Goal: Transaction & Acquisition: Purchase product/service

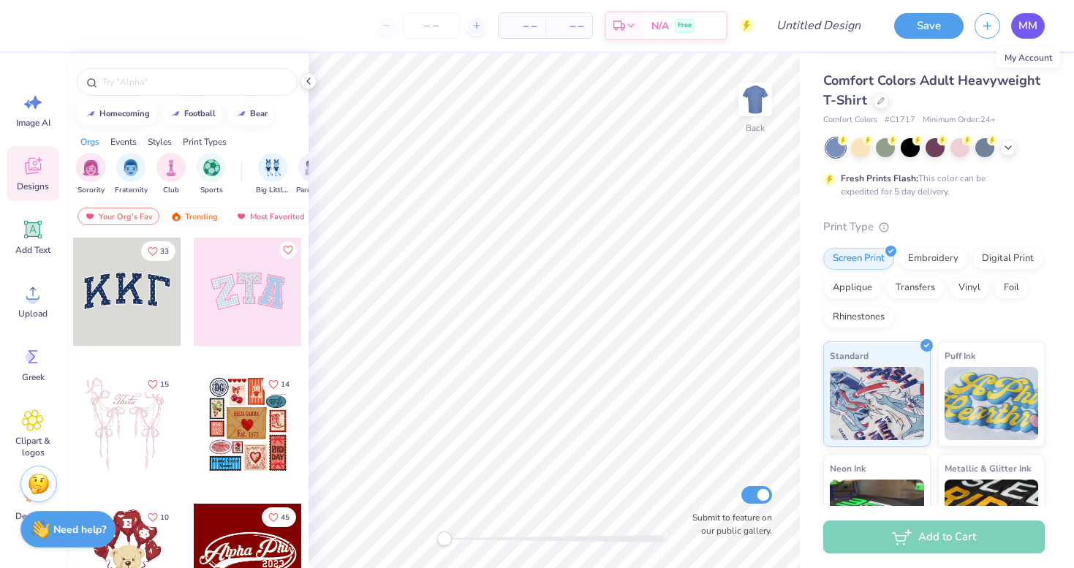
click at [1014, 28] on link "MM" at bounding box center [1028, 26] width 34 height 26
click at [1016, 25] on link "MM" at bounding box center [1028, 26] width 34 height 26
click at [880, 99] on icon at bounding box center [880, 99] width 7 height 7
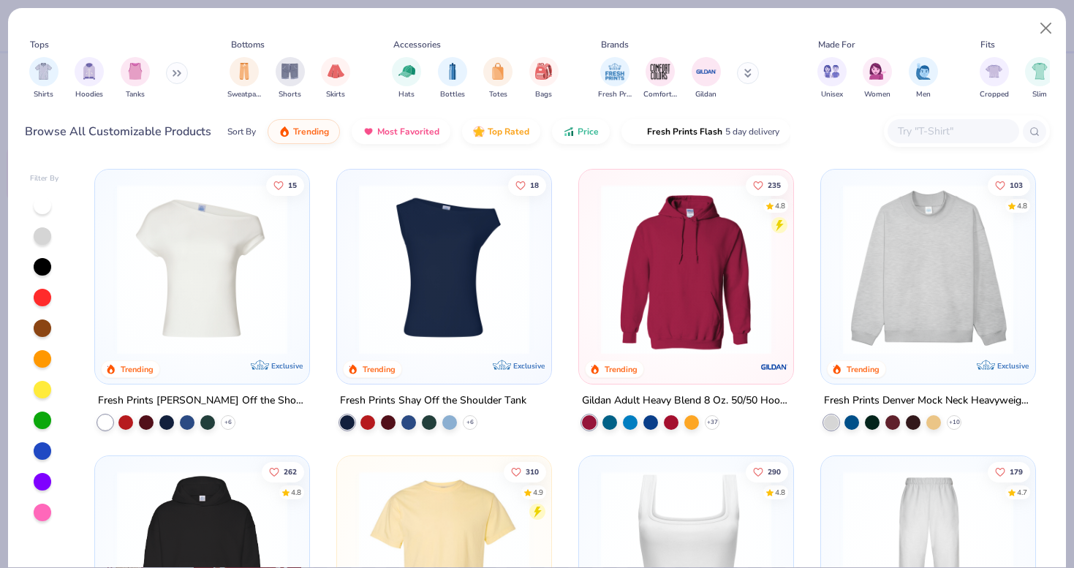
click at [178, 76] on icon at bounding box center [177, 72] width 9 height 7
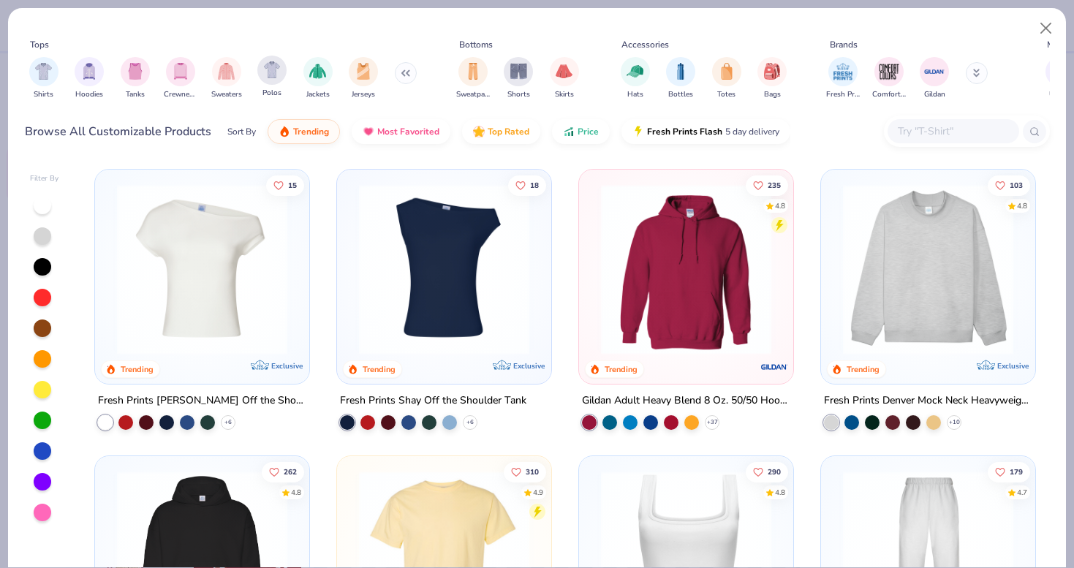
click at [278, 84] on div "Polos" at bounding box center [271, 77] width 29 height 43
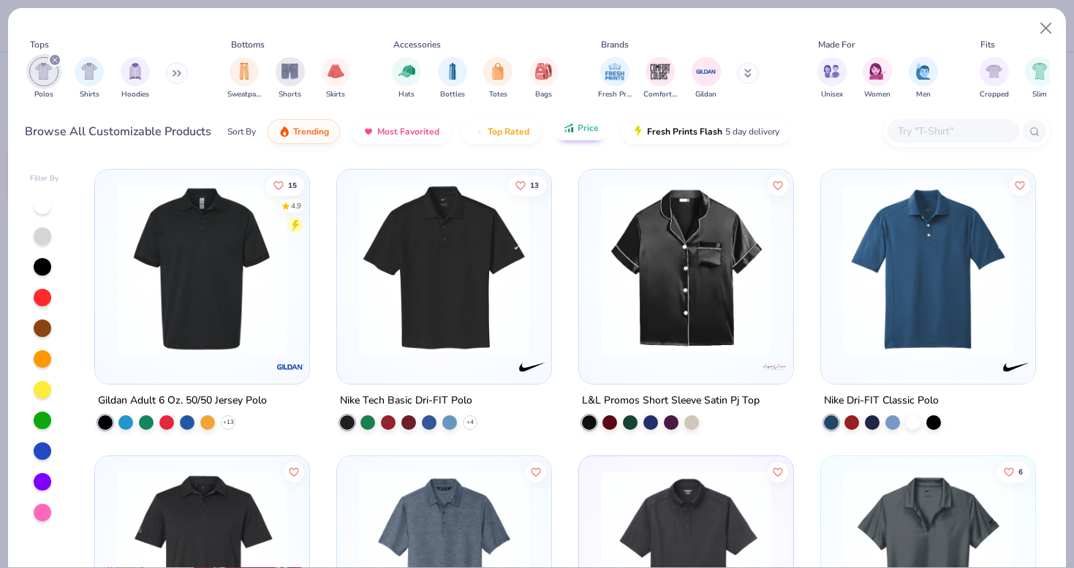
click at [561, 137] on button "Price" at bounding box center [581, 128] width 58 height 25
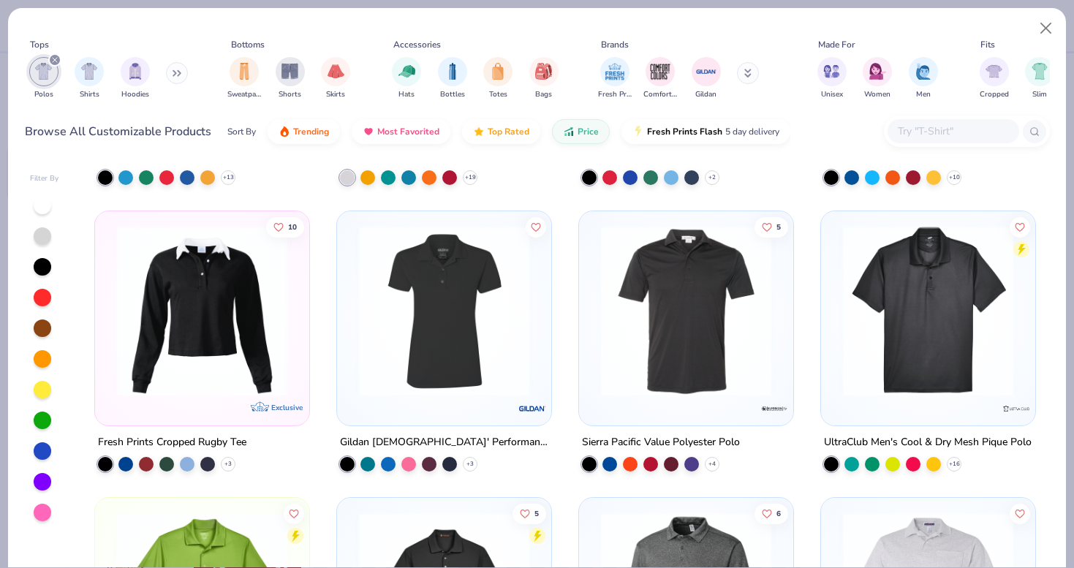
scroll to position [246, 0]
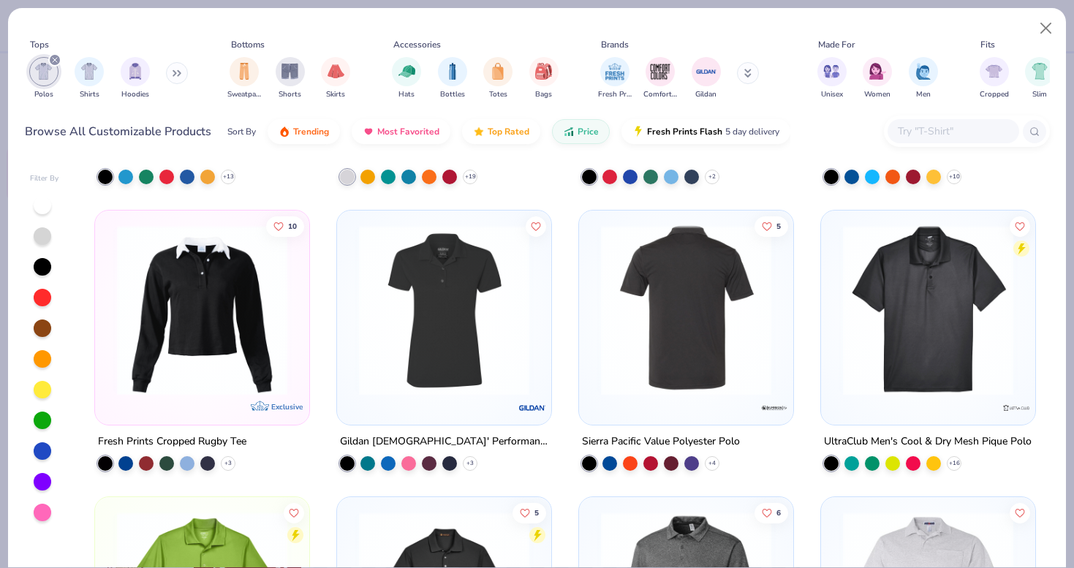
click at [662, 351] on img at bounding box center [686, 310] width 185 height 170
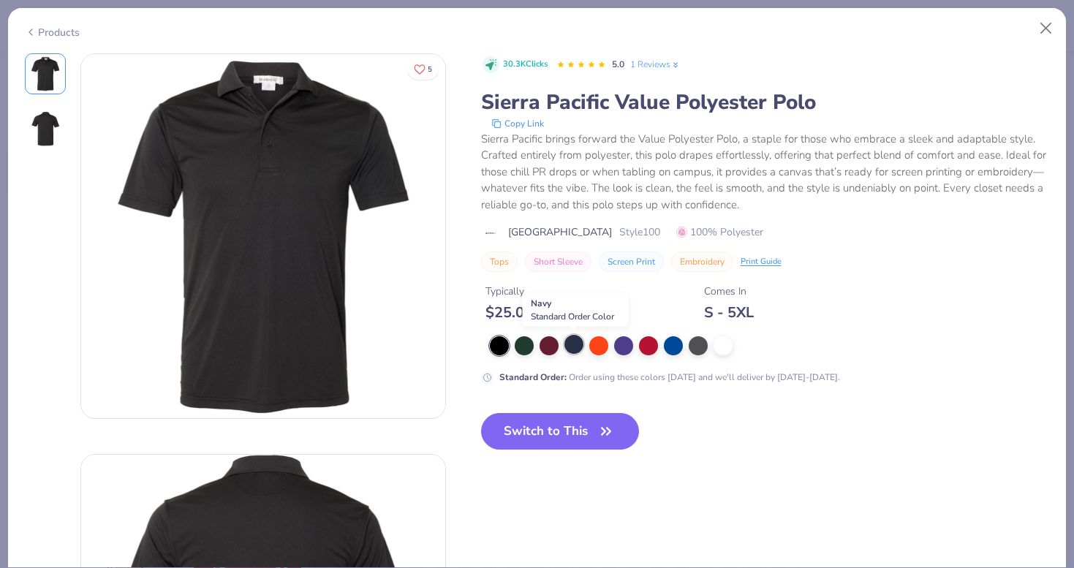
click at [573, 350] on div at bounding box center [574, 344] width 19 height 19
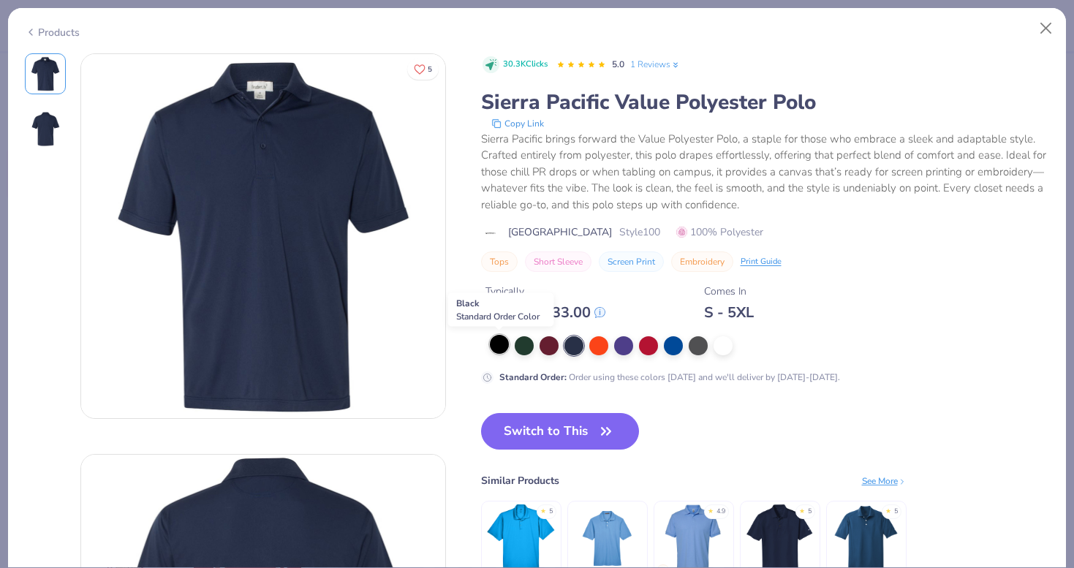
click at [494, 344] on div at bounding box center [499, 344] width 19 height 19
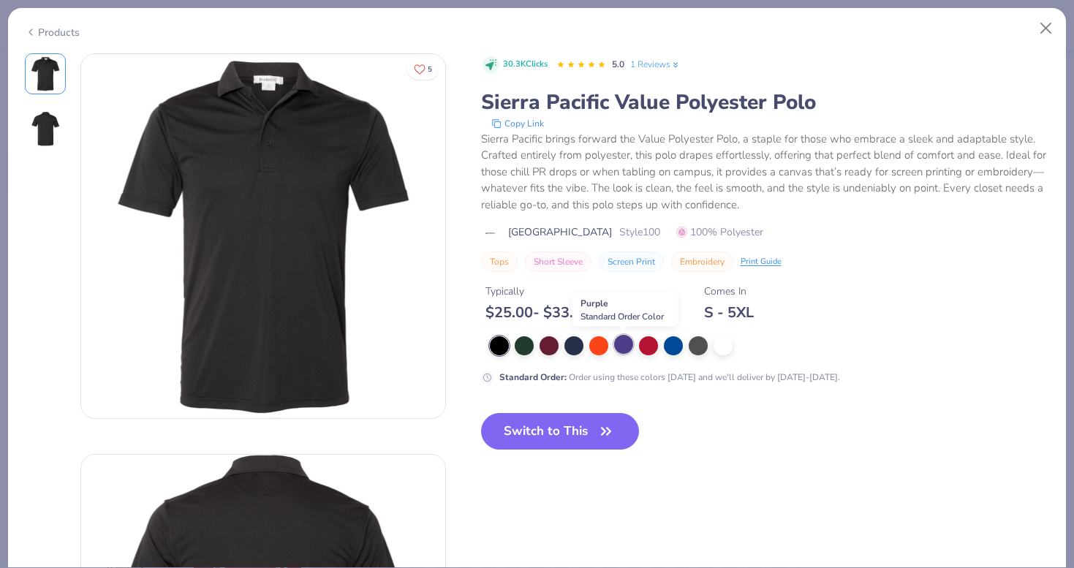
click at [617, 347] on div at bounding box center [623, 344] width 19 height 19
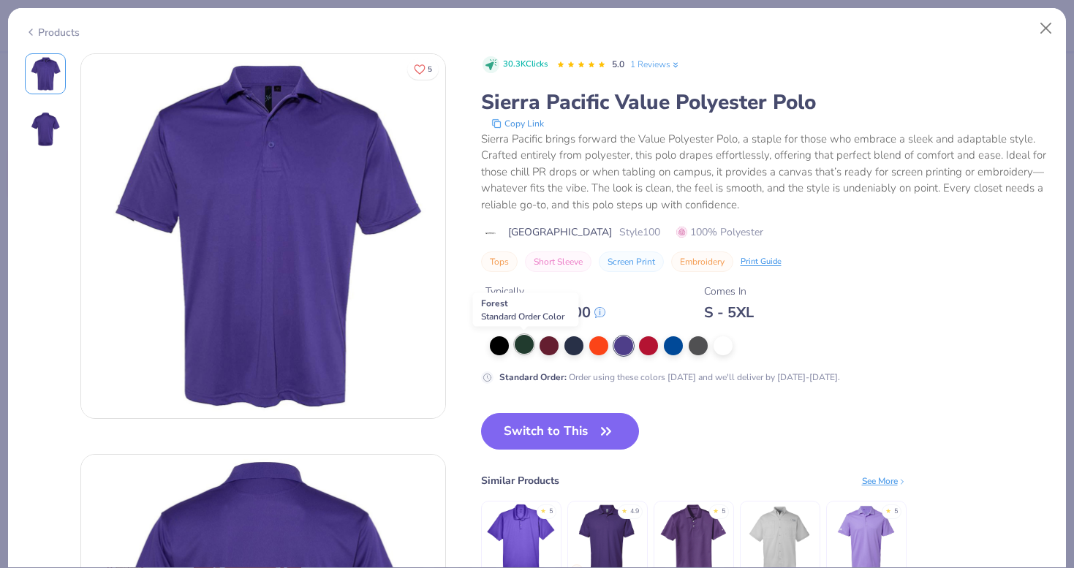
click at [526, 346] on div at bounding box center [524, 344] width 19 height 19
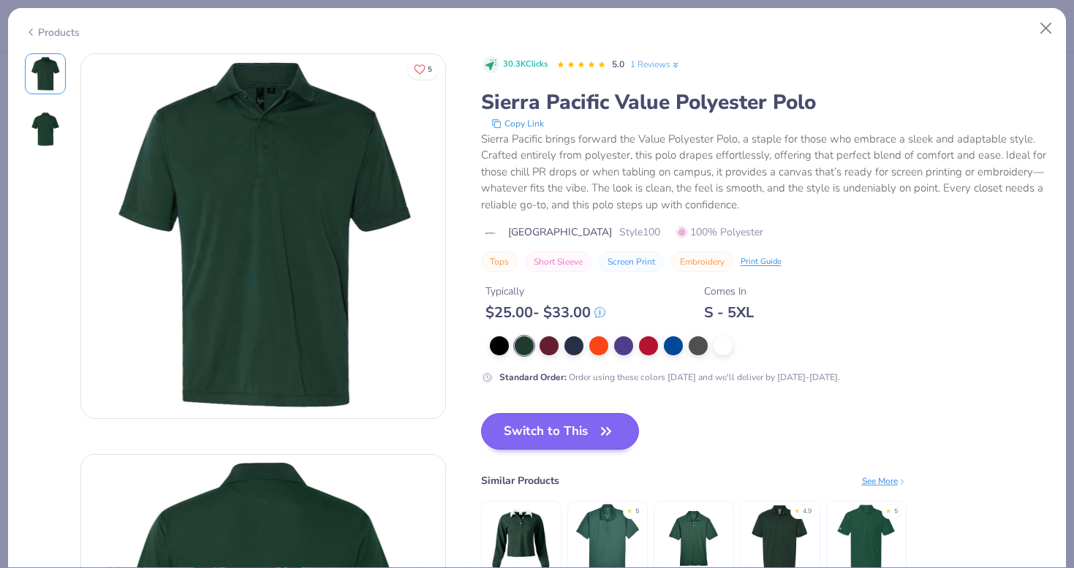
click at [578, 434] on button "Switch to This" at bounding box center [560, 431] width 159 height 37
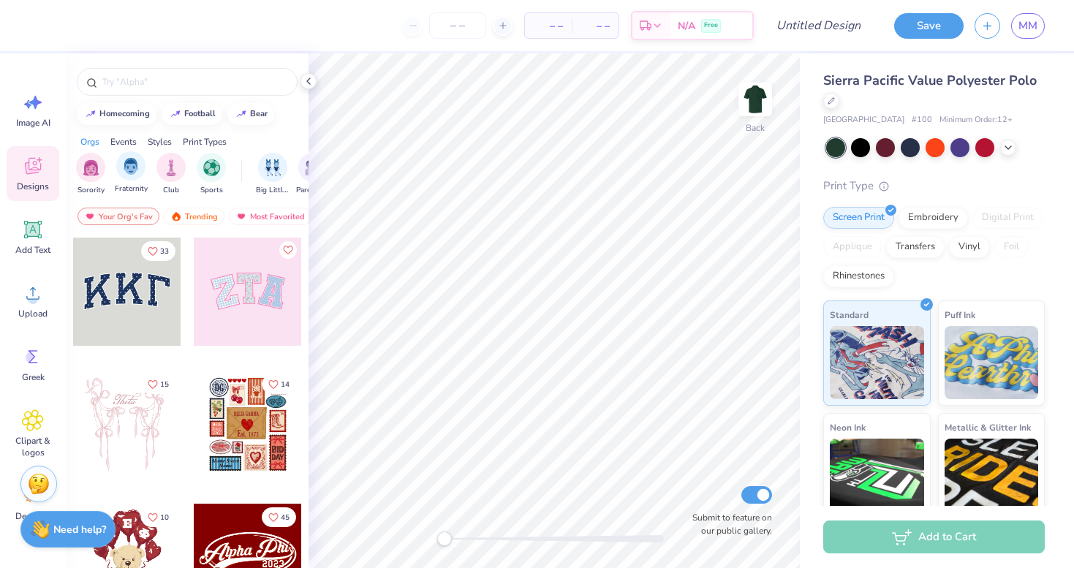
click at [124, 180] on div "Fraternity" at bounding box center [131, 172] width 33 height 43
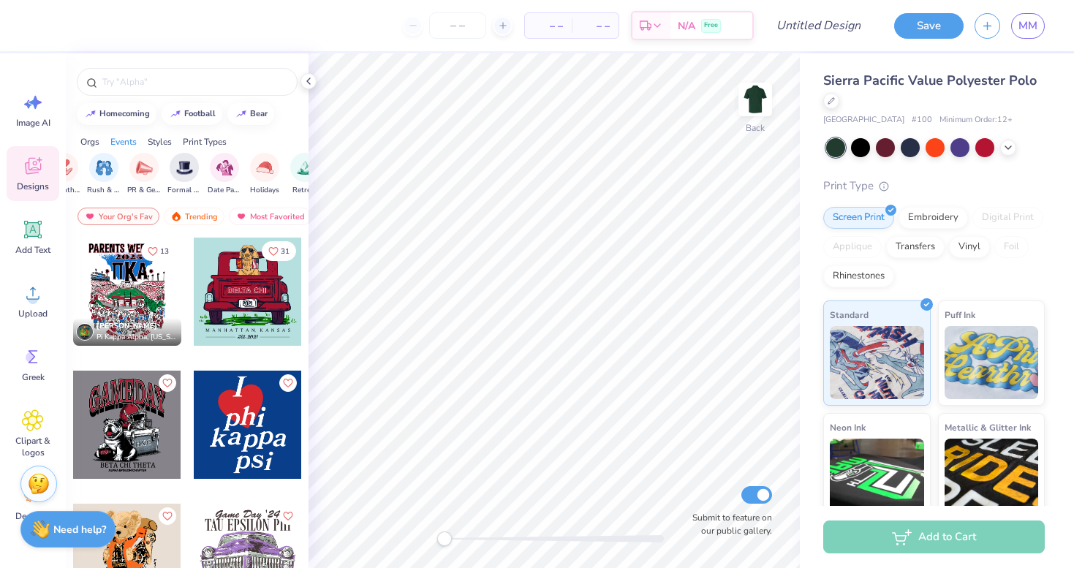
scroll to position [0, 341]
click at [173, 170] on img "filter for Formal & Semi" at bounding box center [173, 166] width 17 height 17
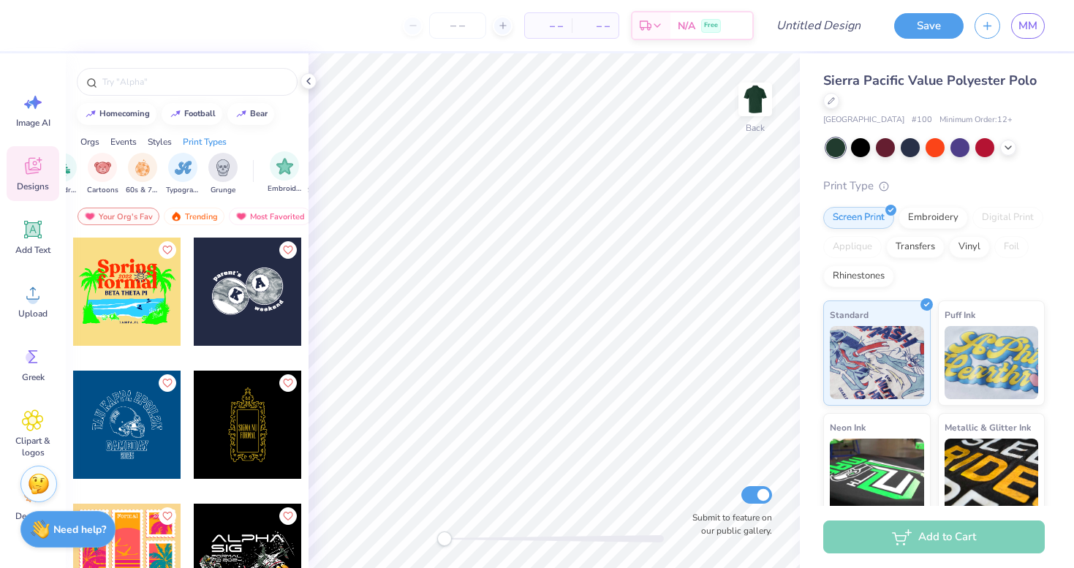
scroll to position [0, 976]
click at [199, 174] on img "filter for Typography" at bounding box center [203, 166] width 17 height 17
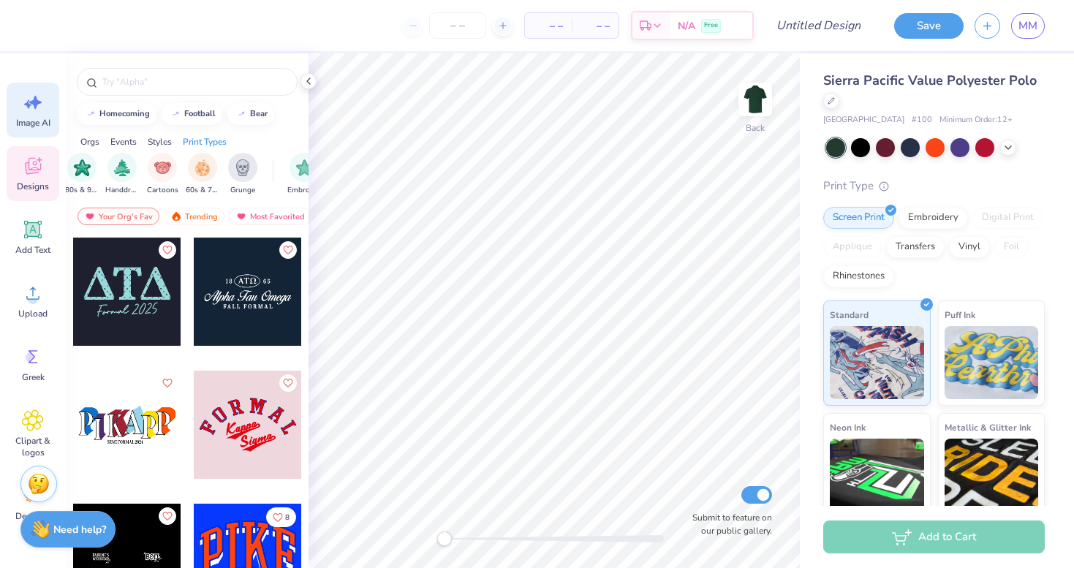
click at [37, 119] on span "Image AI" at bounding box center [33, 123] width 34 height 12
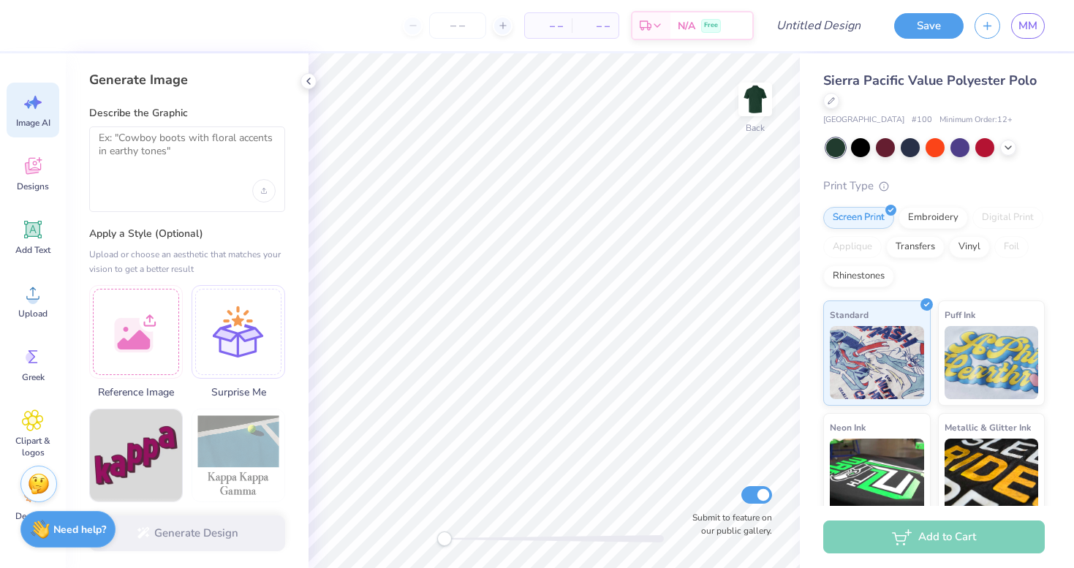
click at [193, 181] on div at bounding box center [187, 190] width 177 height 23
click at [155, 156] on textarea at bounding box center [187, 150] width 177 height 37
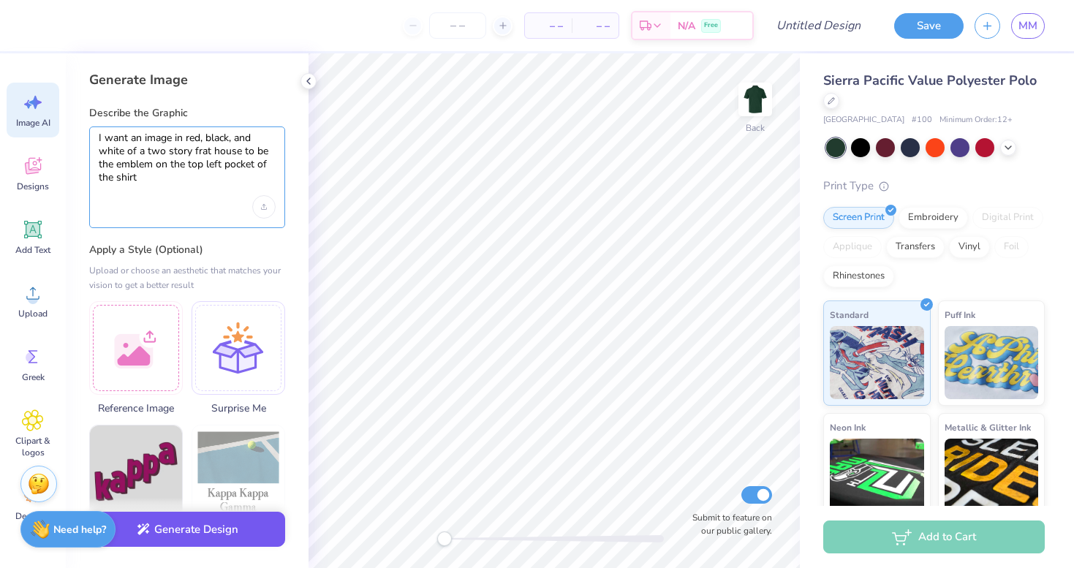
type textarea "I want an image in red, black, and white of a two story frat house to be the em…"
click at [165, 527] on button "Generate Design" at bounding box center [187, 530] width 196 height 36
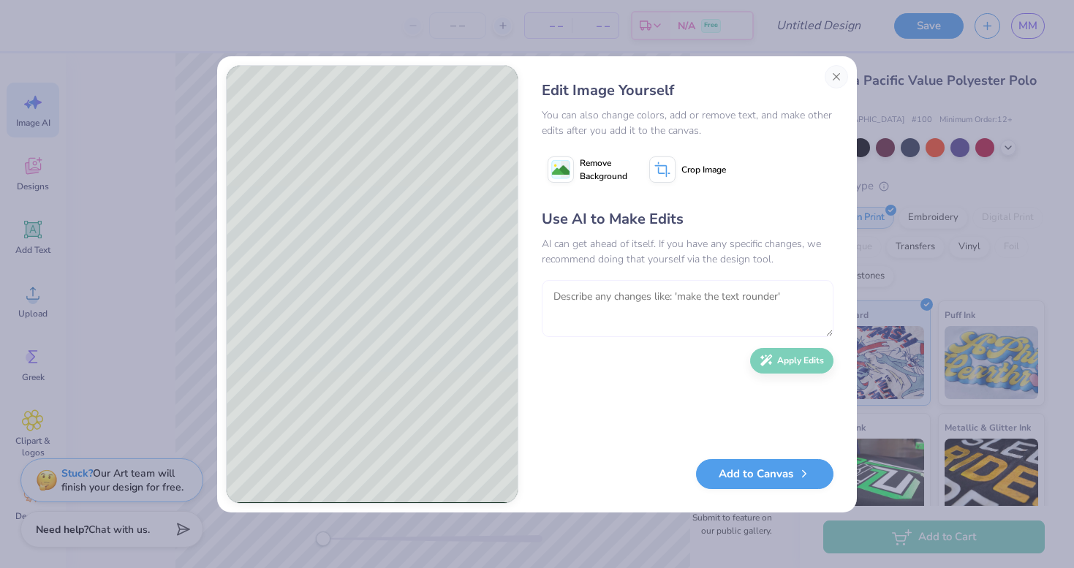
click at [604, 297] on textarea at bounding box center [688, 308] width 292 height 57
click at [571, 167] on icon at bounding box center [561, 169] width 26 height 26
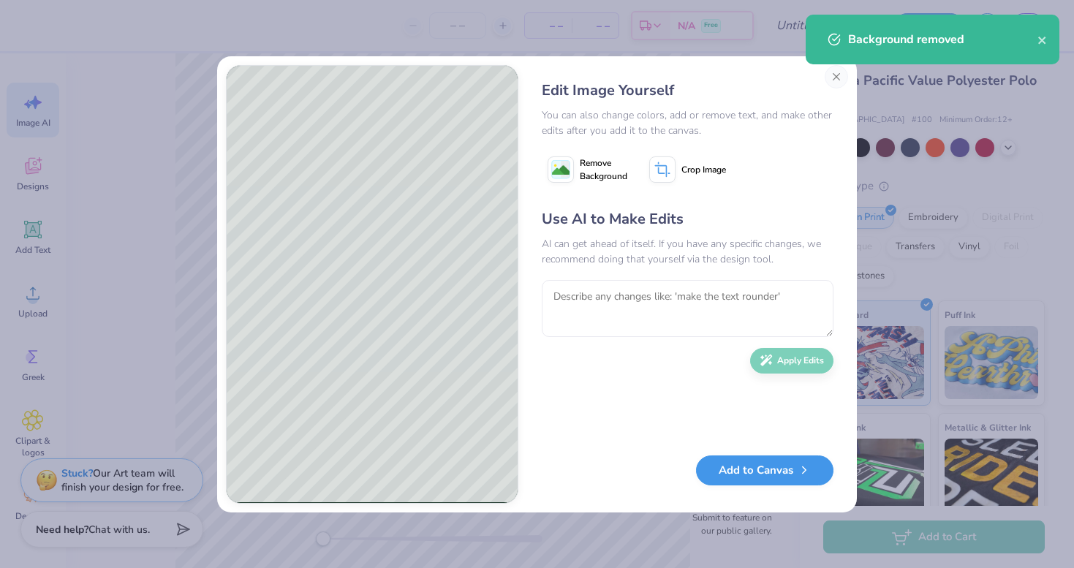
click at [763, 477] on button "Add to Canvas" at bounding box center [764, 471] width 137 height 30
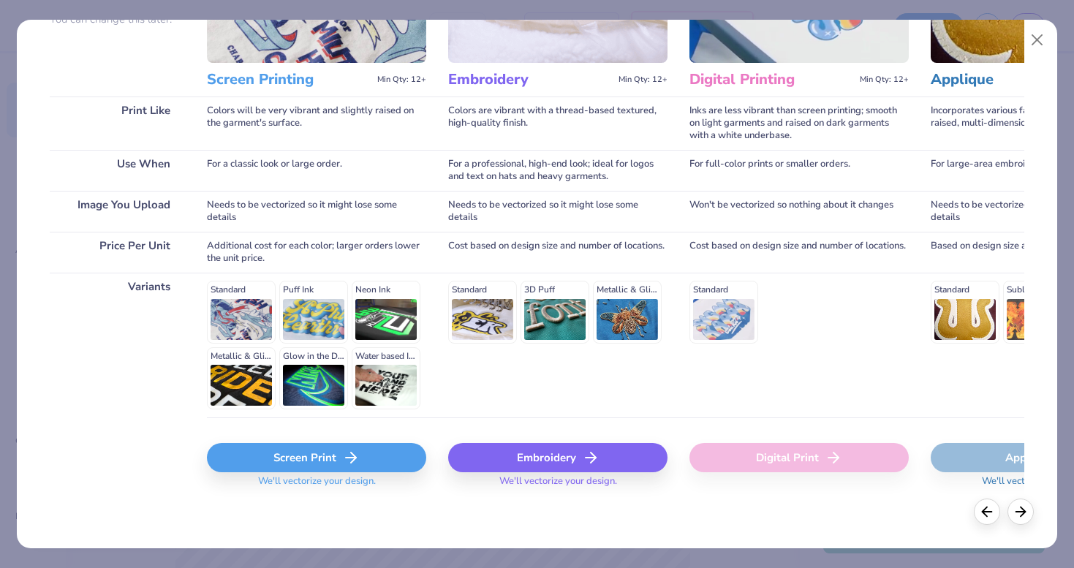
scroll to position [160, 0]
click at [545, 456] on div "Embroidery" at bounding box center [557, 458] width 219 height 29
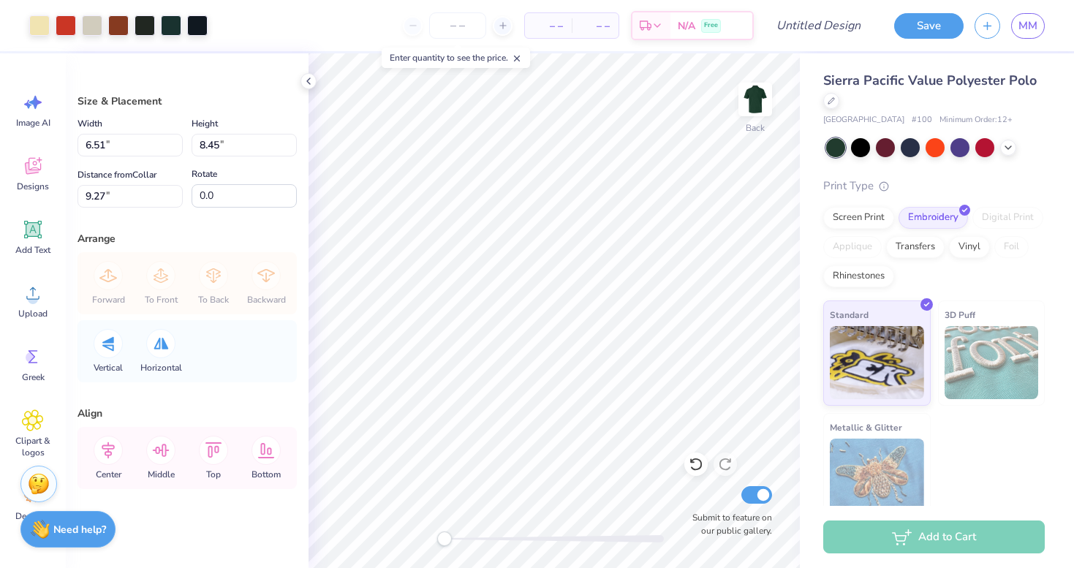
type input "3.35"
type input "4.35"
type input "13.37"
type input "2.28"
type input "2.96"
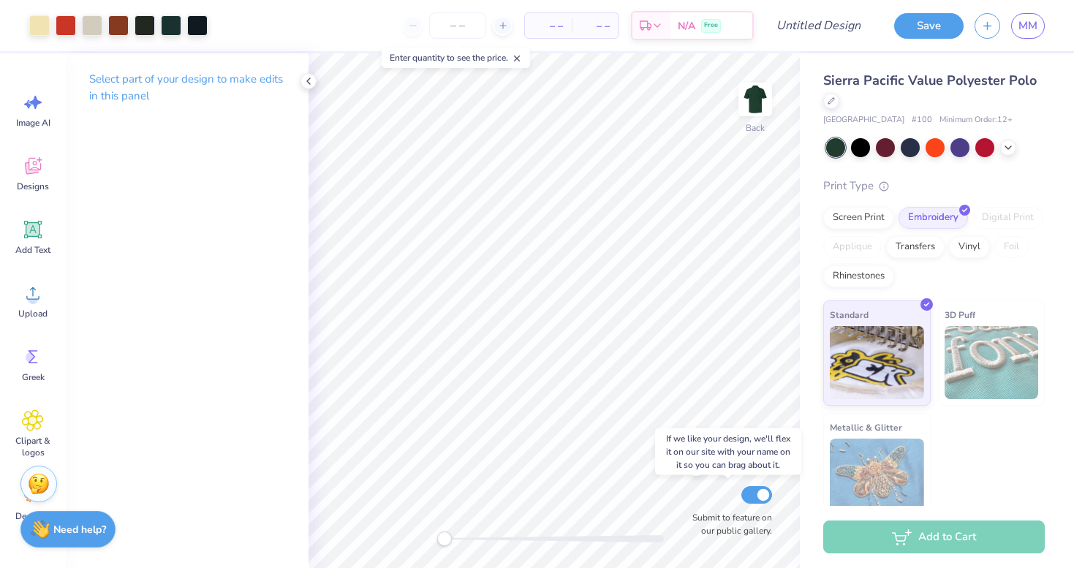
click at [758, 496] on input "Submit to feature on our public gallery." at bounding box center [756, 495] width 31 height 18
checkbox input "false"
click at [42, 162] on icon at bounding box center [33, 166] width 22 height 22
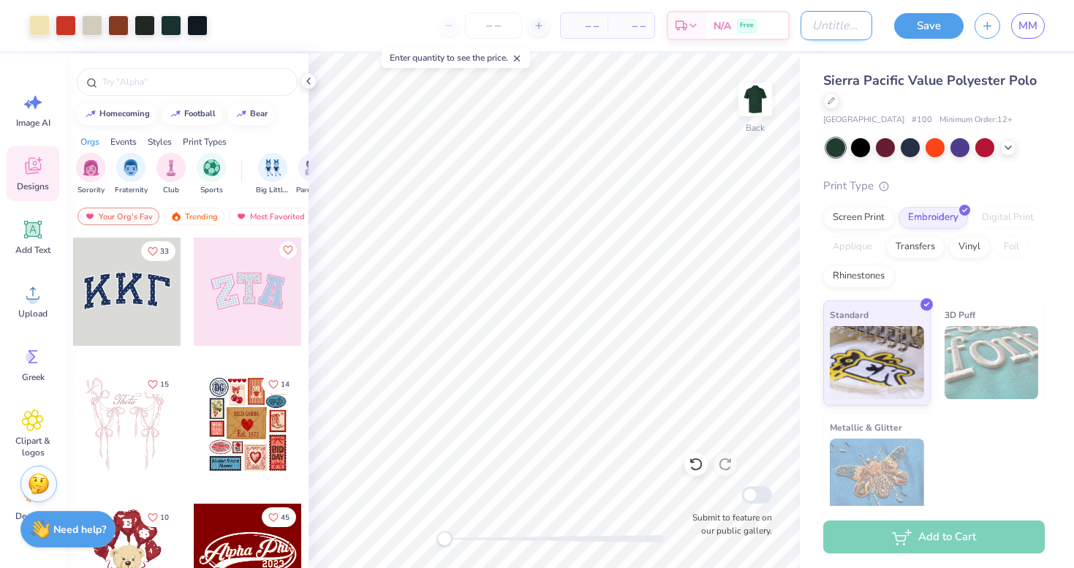
click at [823, 20] on input "Design Title" at bounding box center [837, 25] width 72 height 29
type input "F"
type input "Draft 1 Collared LXA Shirt"
click at [897, 20] on button "Save" at bounding box center [928, 24] width 69 height 26
click at [757, 491] on input "Submit to feature on our public gallery." at bounding box center [756, 495] width 31 height 18
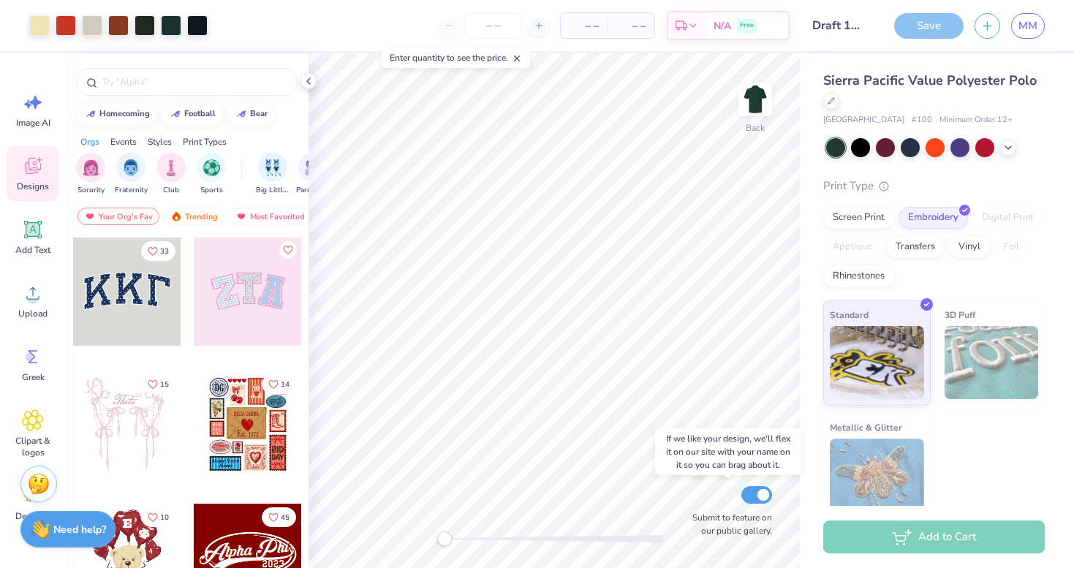
click at [763, 495] on input "Submit to feature on our public gallery." at bounding box center [756, 495] width 31 height 18
checkbox input "false"
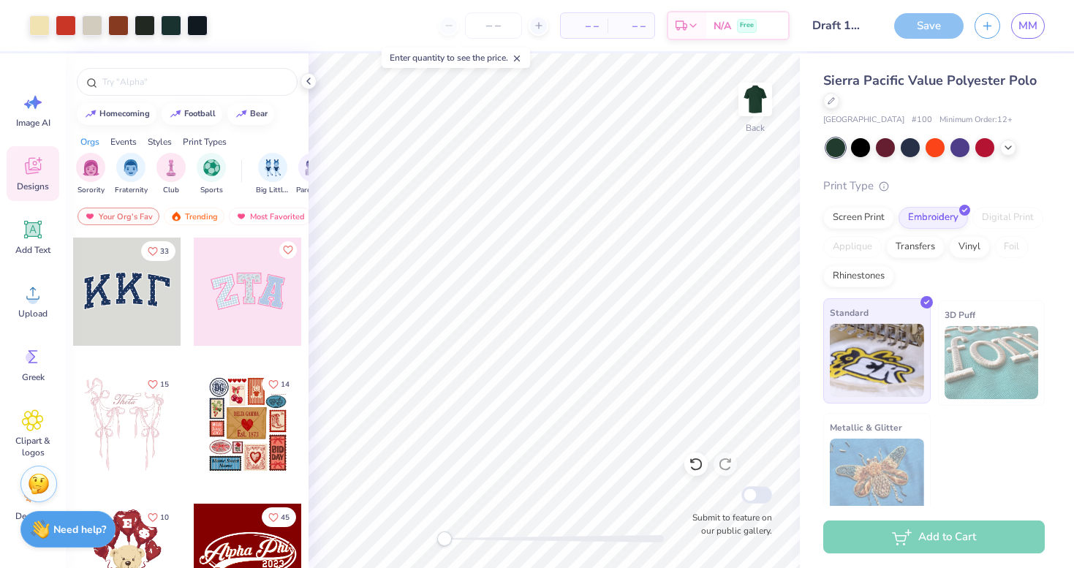
click at [884, 332] on img at bounding box center [877, 360] width 94 height 73
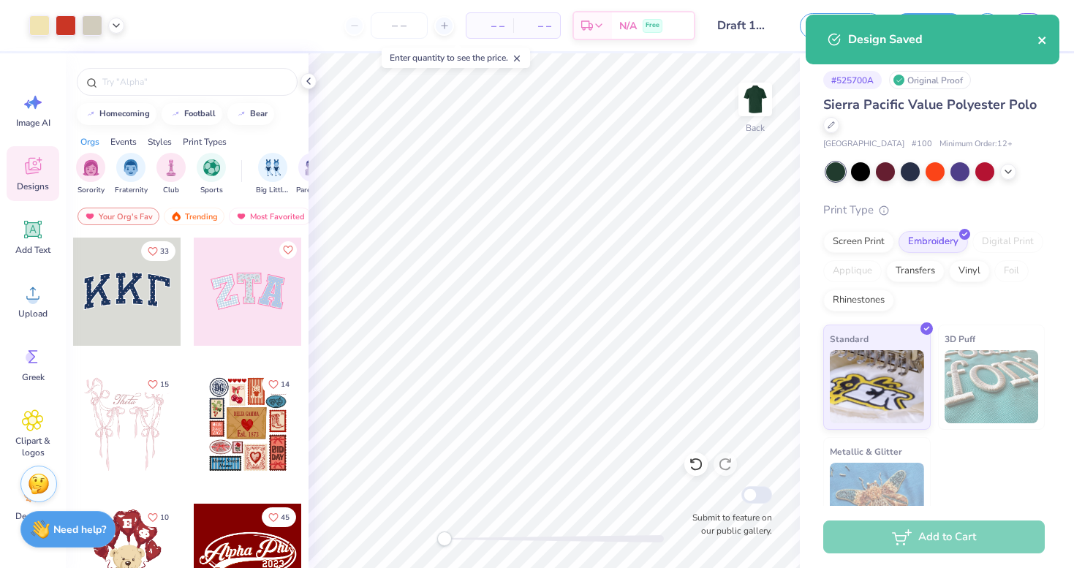
click at [1041, 38] on icon "close" at bounding box center [1043, 40] width 10 height 12
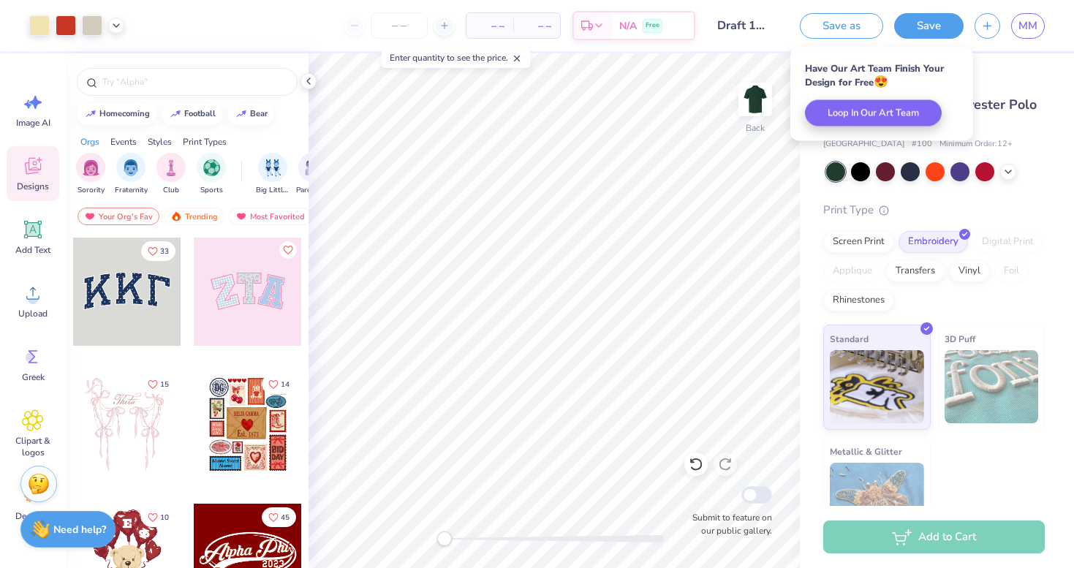
click at [899, 539] on div "Add to Cart" at bounding box center [934, 537] width 222 height 33
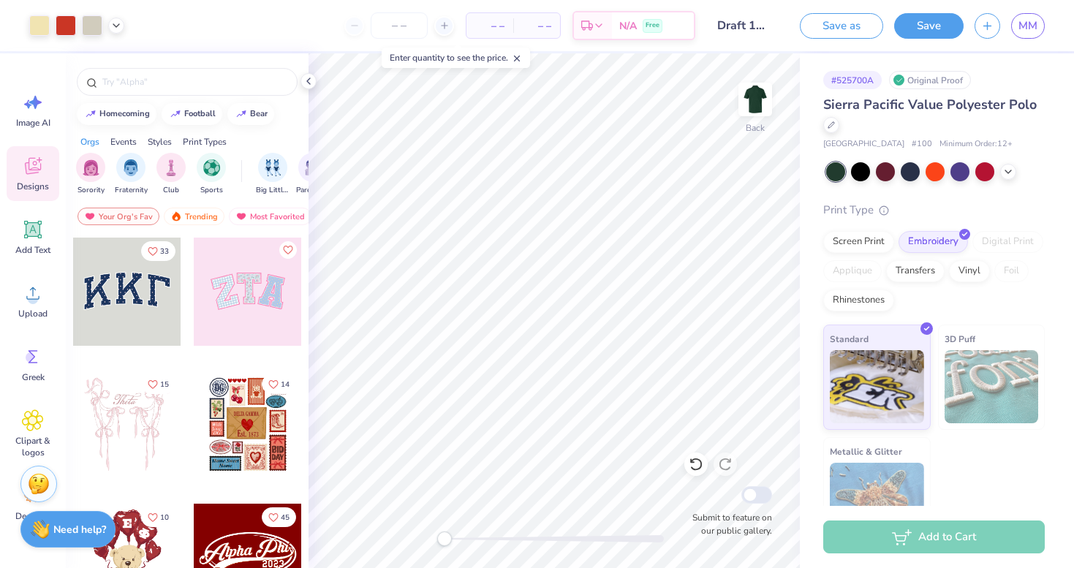
click at [899, 534] on div "Add to Cart" at bounding box center [934, 537] width 222 height 33
click at [1016, 31] on link "MM" at bounding box center [1028, 26] width 34 height 26
click at [963, 265] on div "Vinyl" at bounding box center [969, 269] width 41 height 22
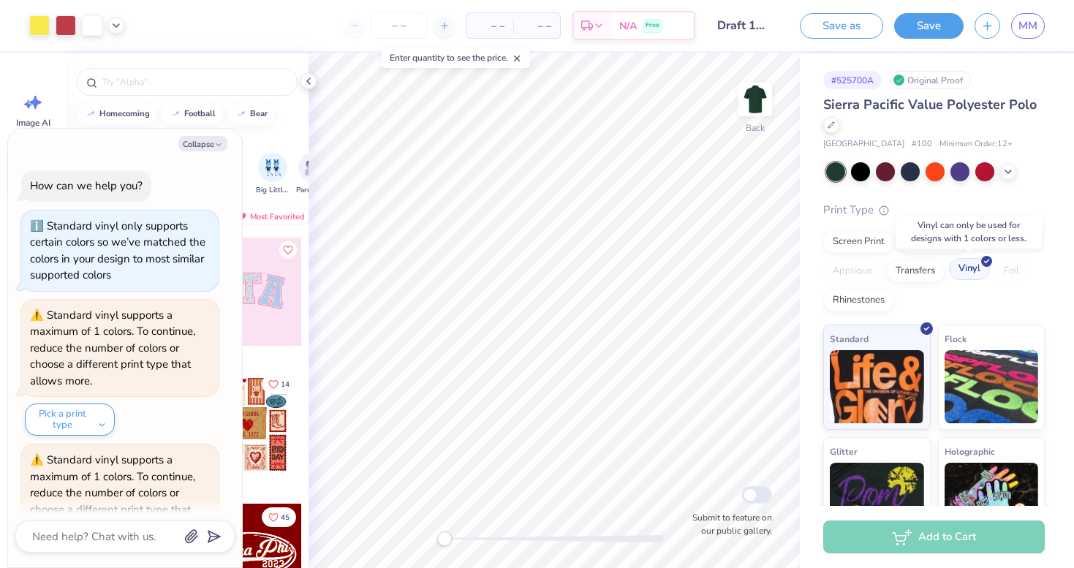
scroll to position [74, 0]
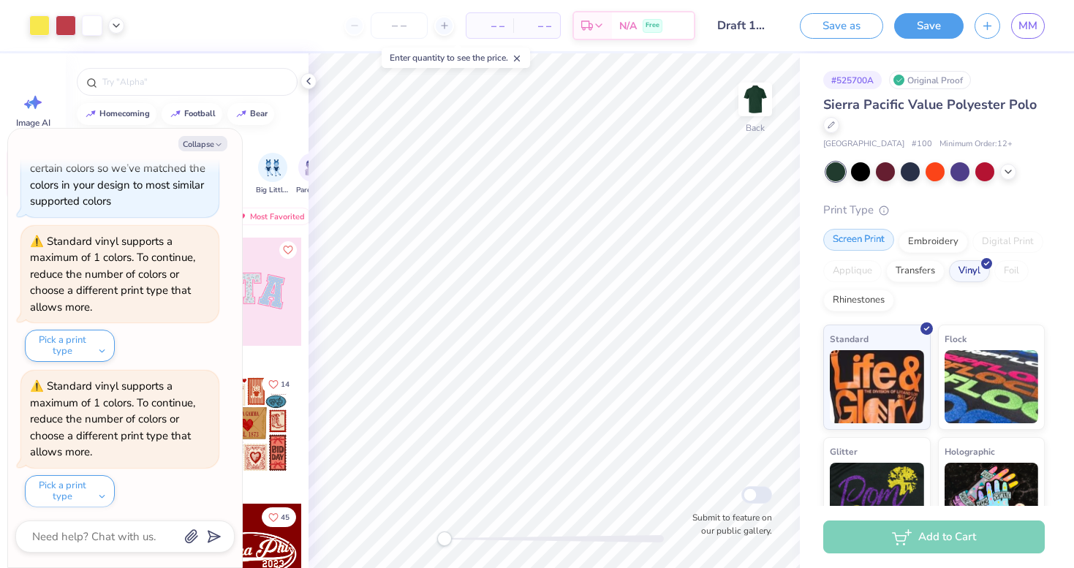
click at [868, 235] on div "Screen Print" at bounding box center [858, 240] width 71 height 22
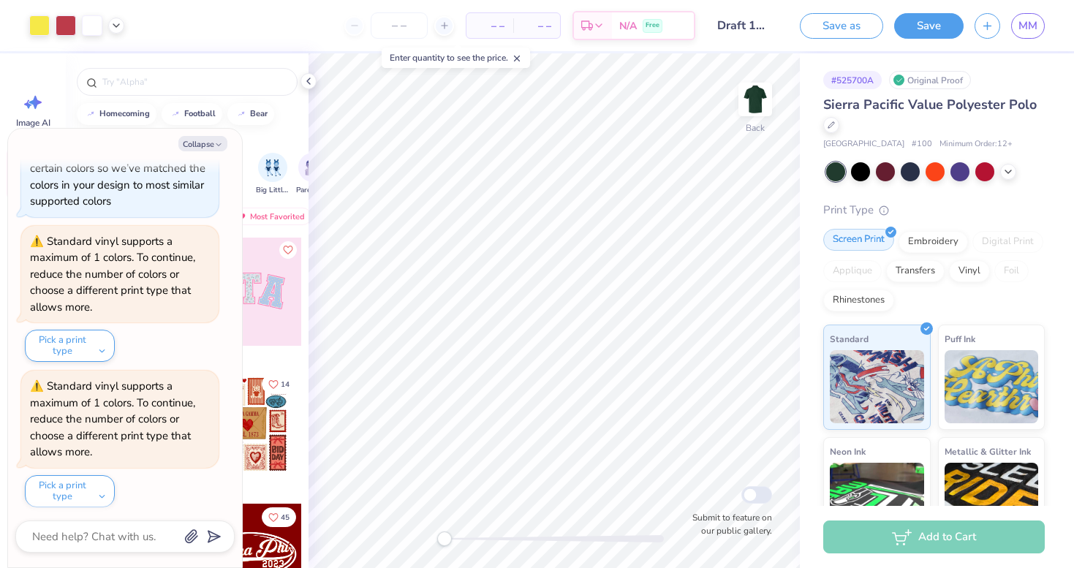
type textarea "x"
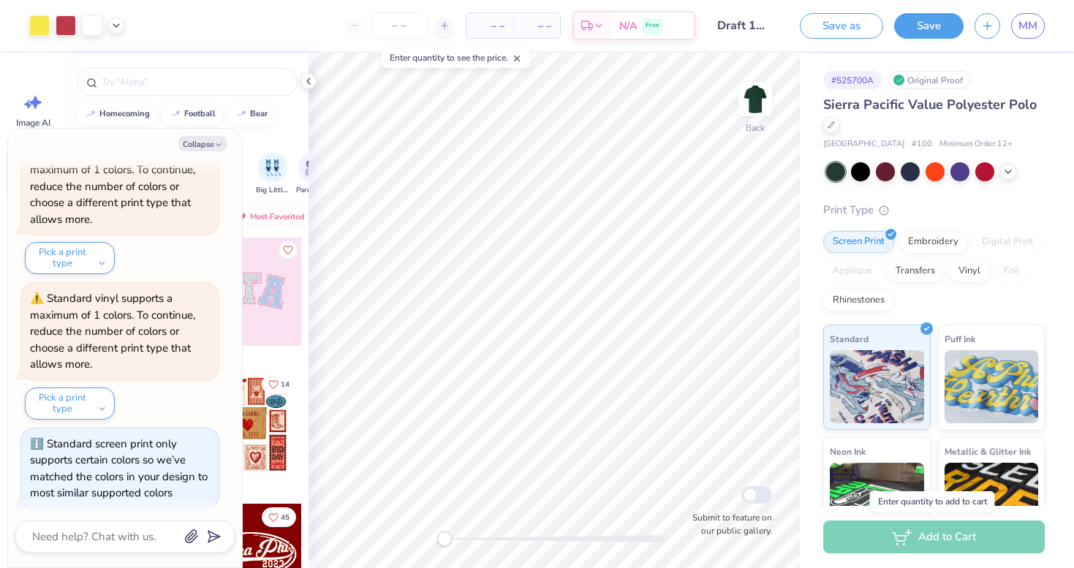
click at [903, 541] on div "Add to Cart" at bounding box center [934, 537] width 222 height 33
click at [928, 535] on div "Add to Cart" at bounding box center [934, 537] width 222 height 33
click at [413, 28] on input "number" at bounding box center [399, 25] width 57 height 26
type input "12"
type textarea "x"
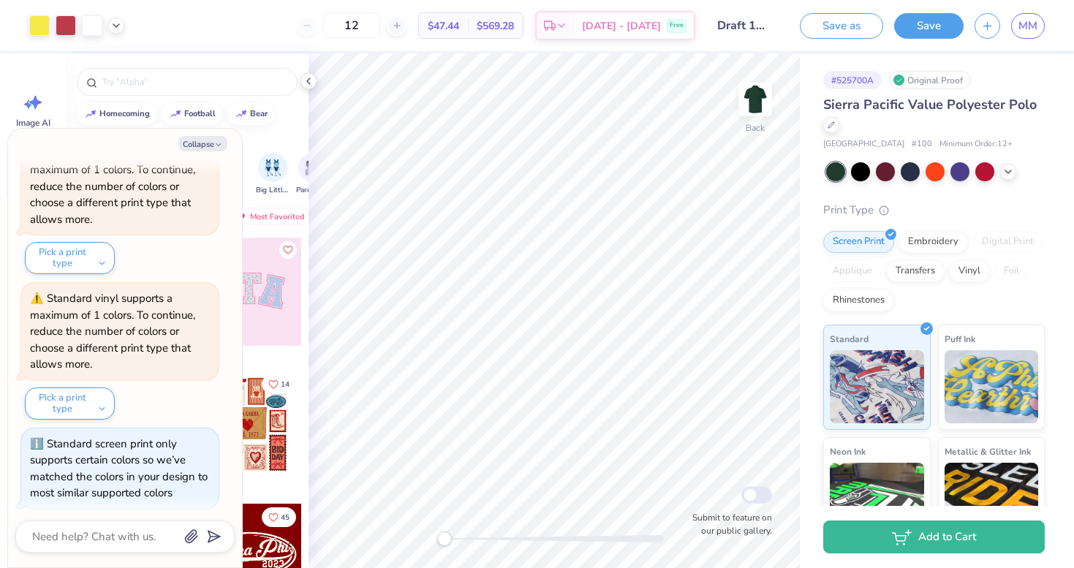
type input "12"
click at [927, 244] on div "Embroidery" at bounding box center [933, 240] width 69 height 22
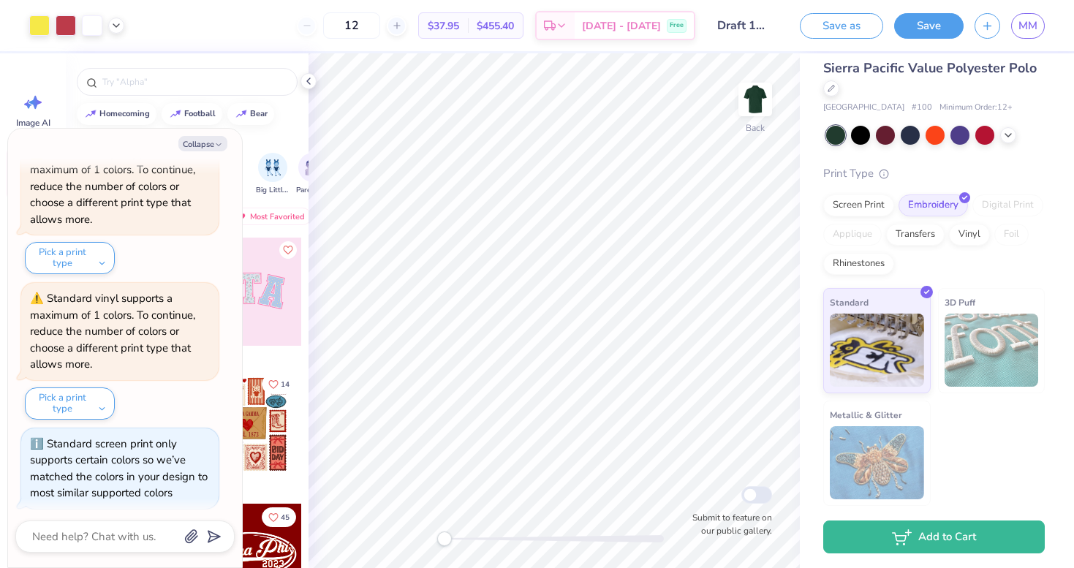
scroll to position [36, 0]
click at [837, 89] on div at bounding box center [831, 88] width 16 height 16
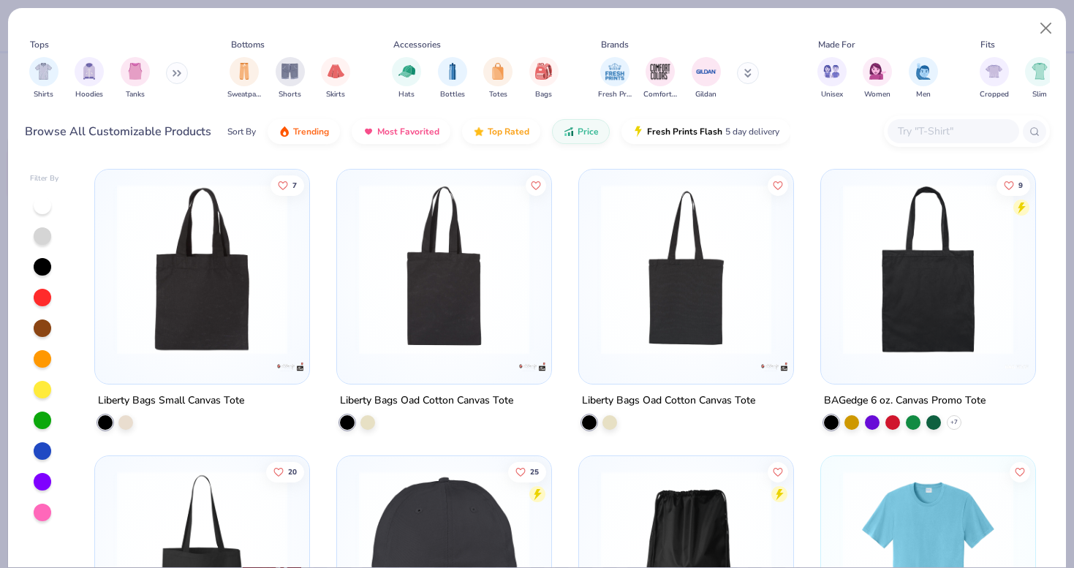
click at [168, 72] on div "Shirts Hoodies Tanks" at bounding box center [109, 78] width 168 height 54
click at [179, 72] on icon at bounding box center [177, 72] width 9 height 7
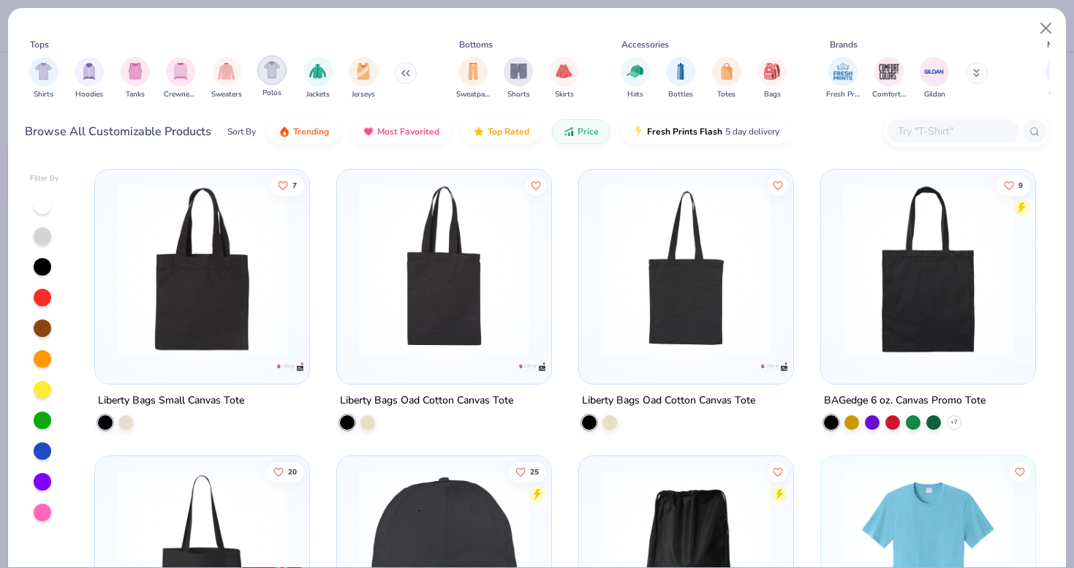
click at [281, 71] on div "filter for Polos" at bounding box center [271, 70] width 29 height 29
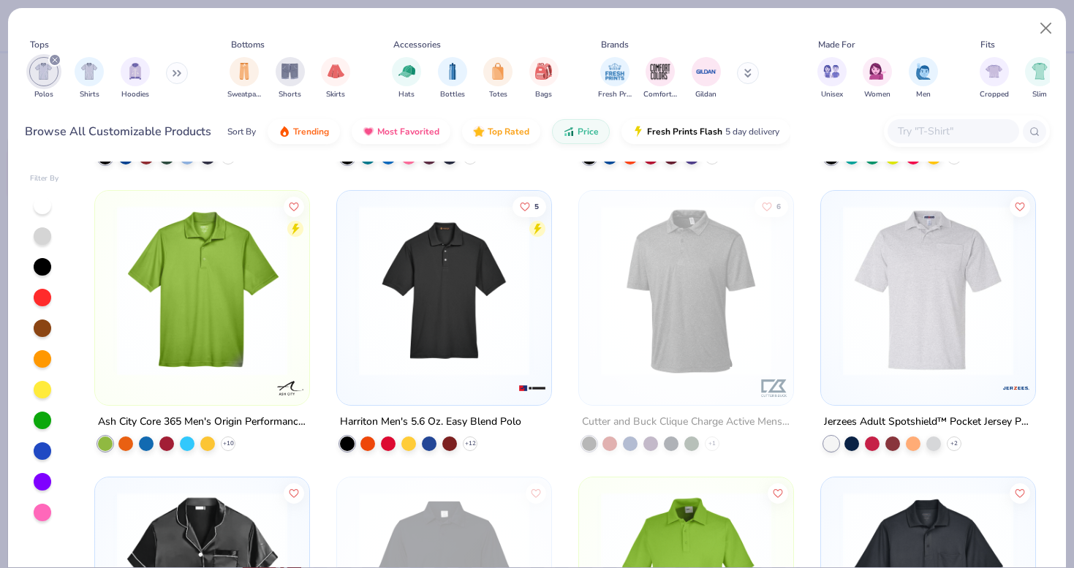
scroll to position [553, 0]
click at [461, 371] on img at bounding box center [444, 290] width 185 height 170
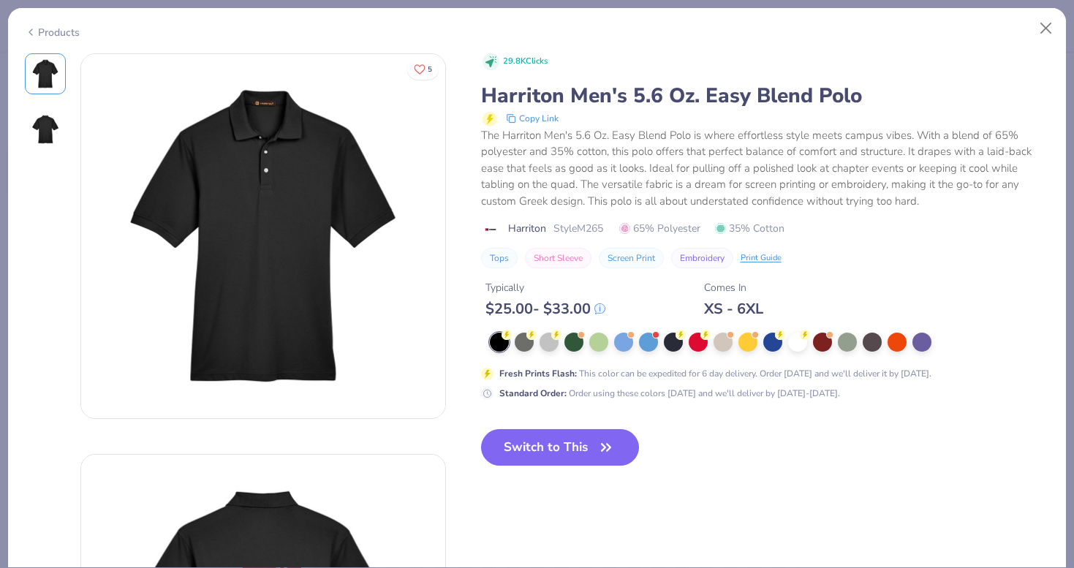
click at [55, 132] on img at bounding box center [45, 129] width 35 height 35
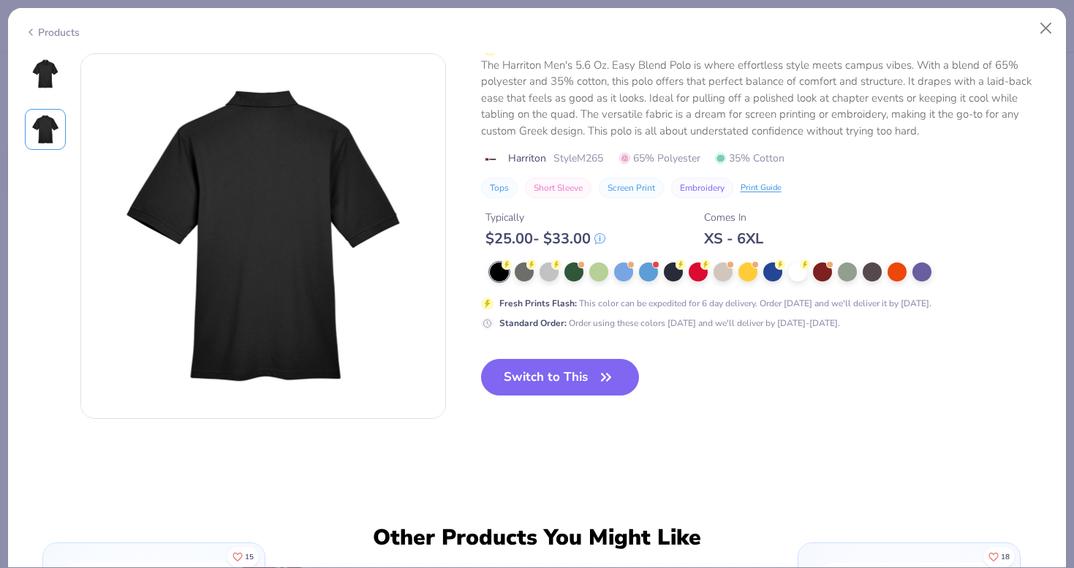
click at [28, 72] on img at bounding box center [45, 73] width 35 height 35
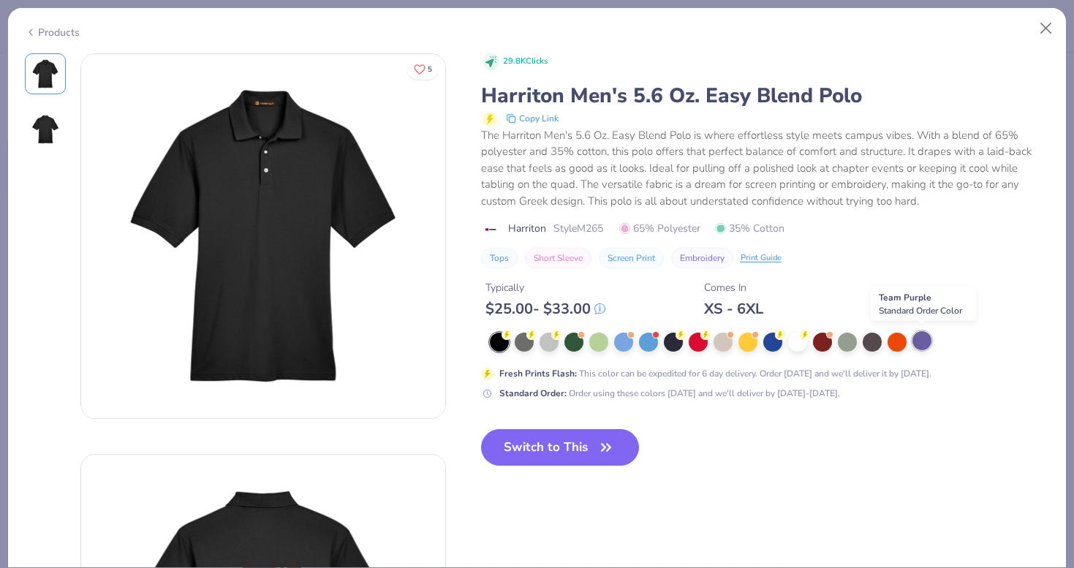
click at [923, 339] on div at bounding box center [922, 340] width 19 height 19
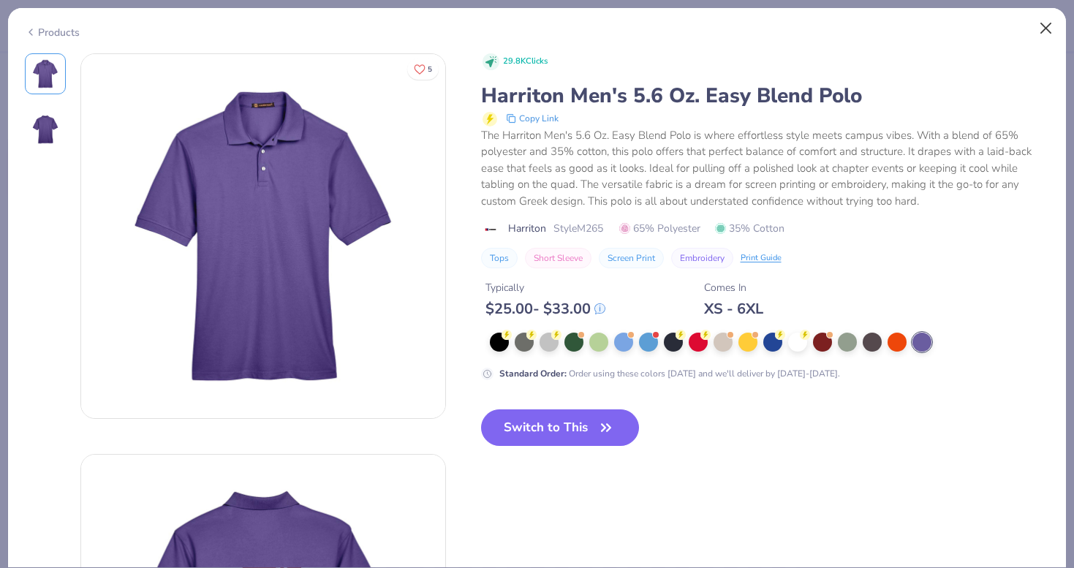
click at [1044, 23] on button "Close" at bounding box center [1046, 29] width 28 height 28
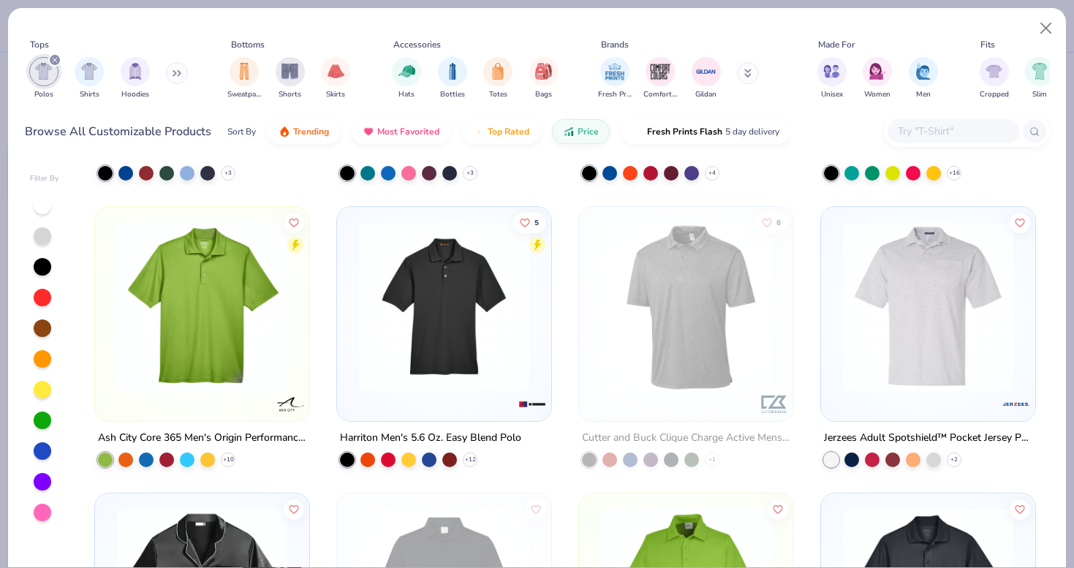
scroll to position [529, 0]
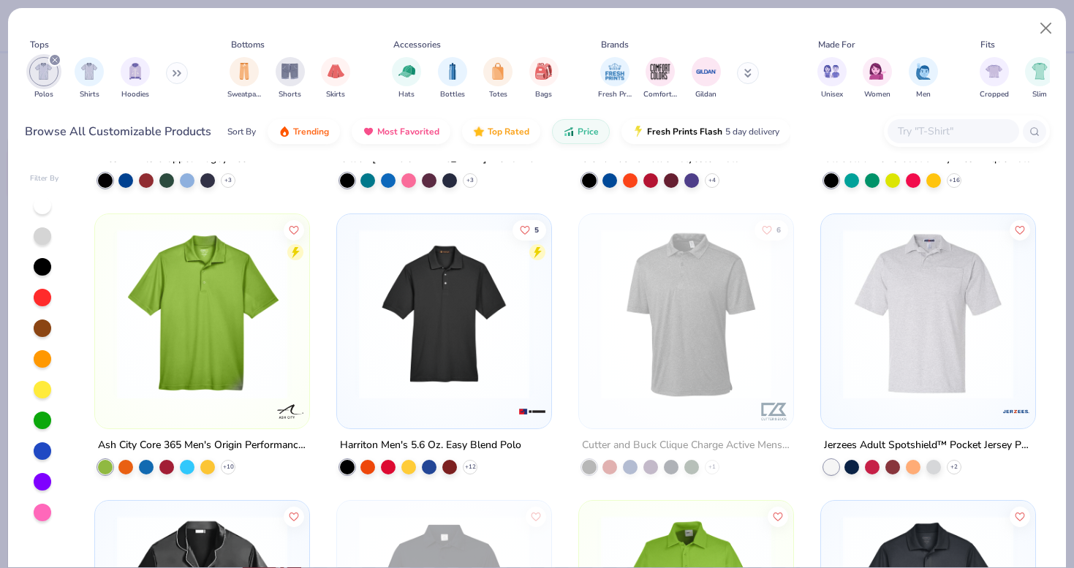
click at [223, 358] on img at bounding box center [202, 314] width 185 height 170
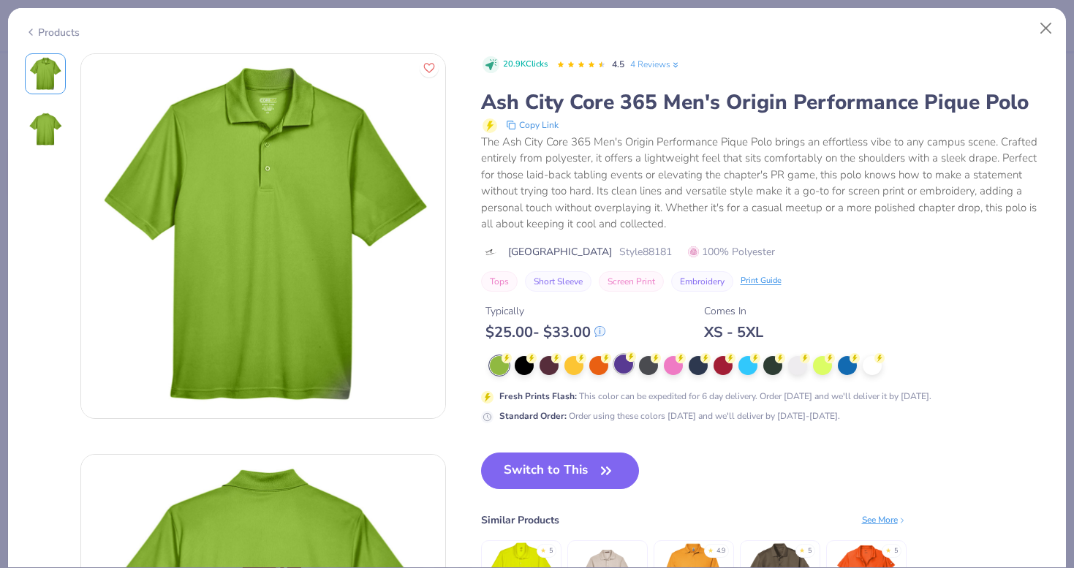
click at [625, 366] on div at bounding box center [623, 364] width 19 height 19
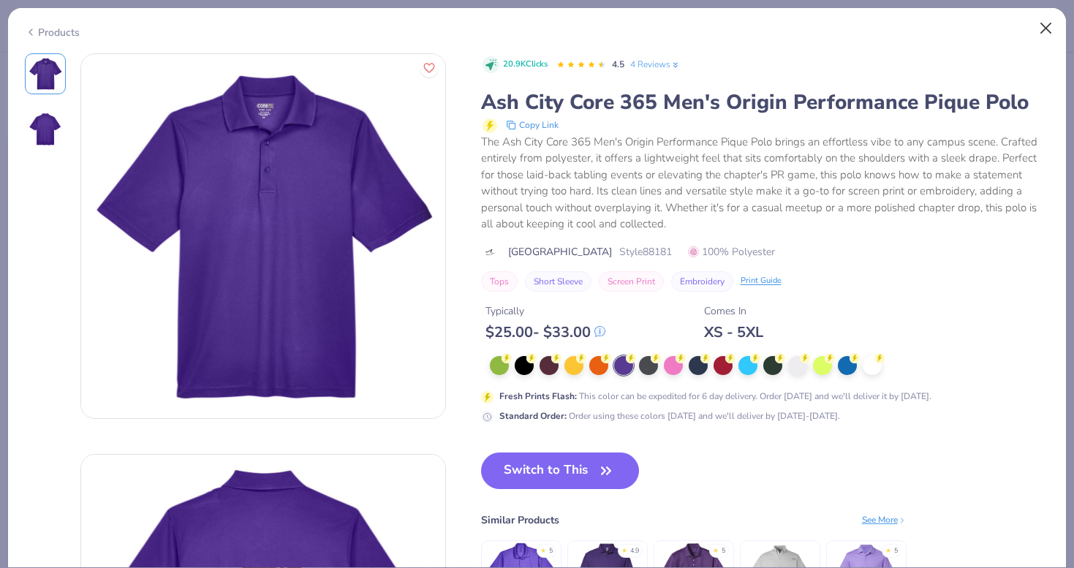
click at [1036, 24] on button "Close" at bounding box center [1046, 29] width 28 height 28
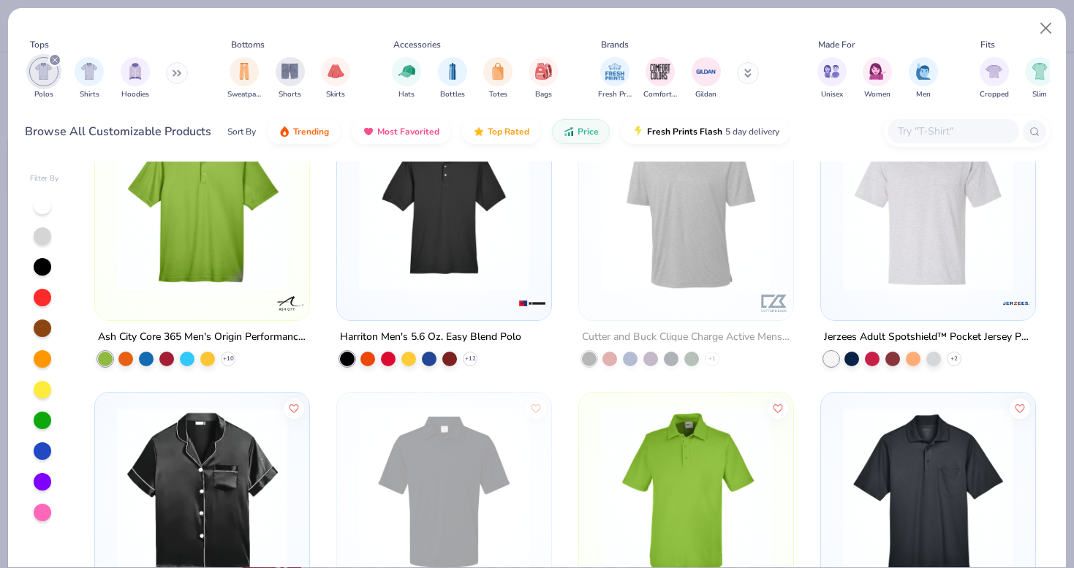
scroll to position [608, 0]
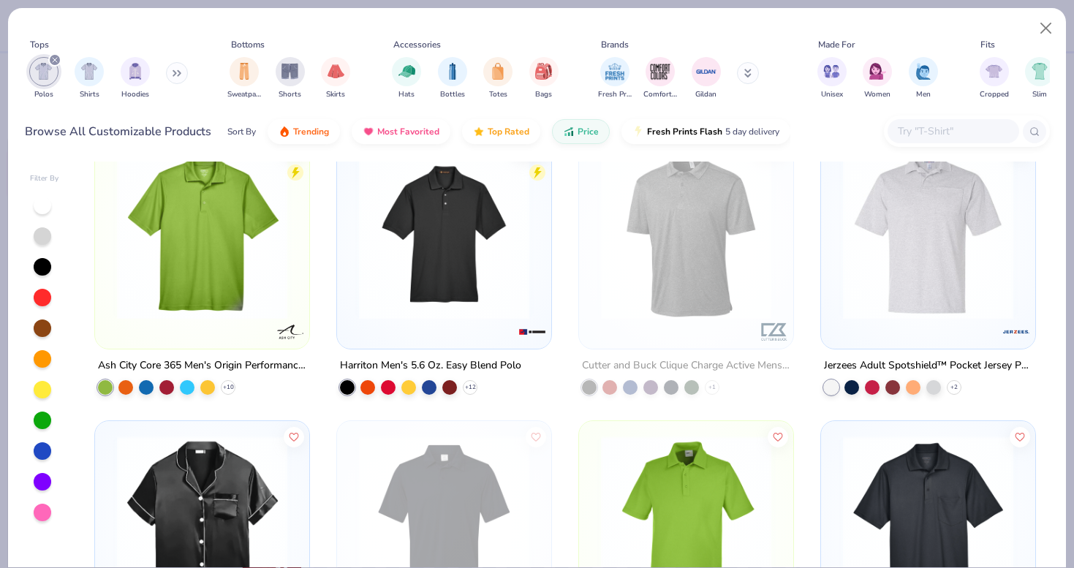
click at [875, 265] on img at bounding box center [928, 234] width 185 height 170
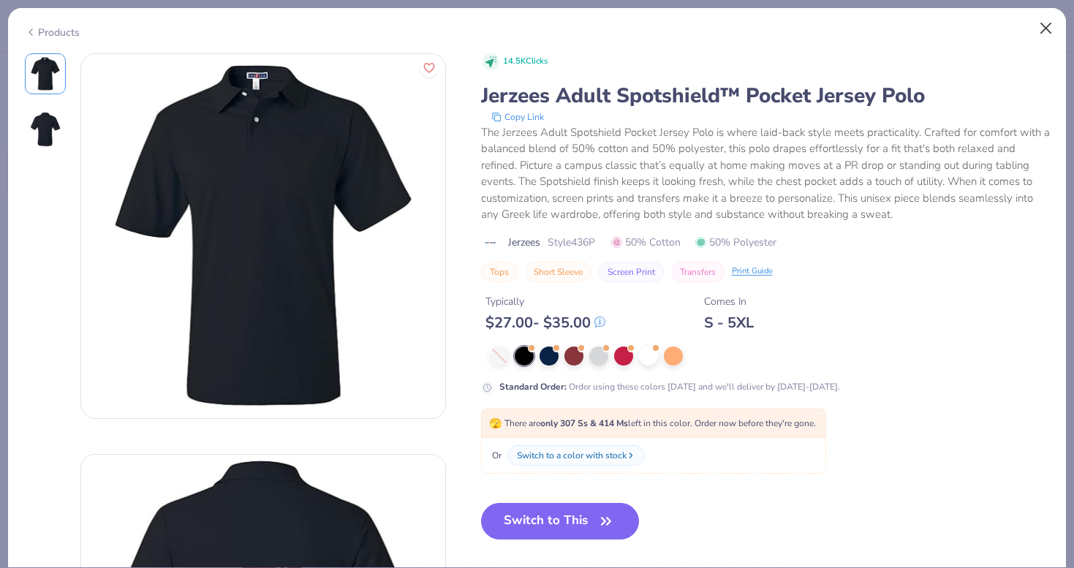
click at [1039, 35] on button "Close" at bounding box center [1046, 29] width 28 height 28
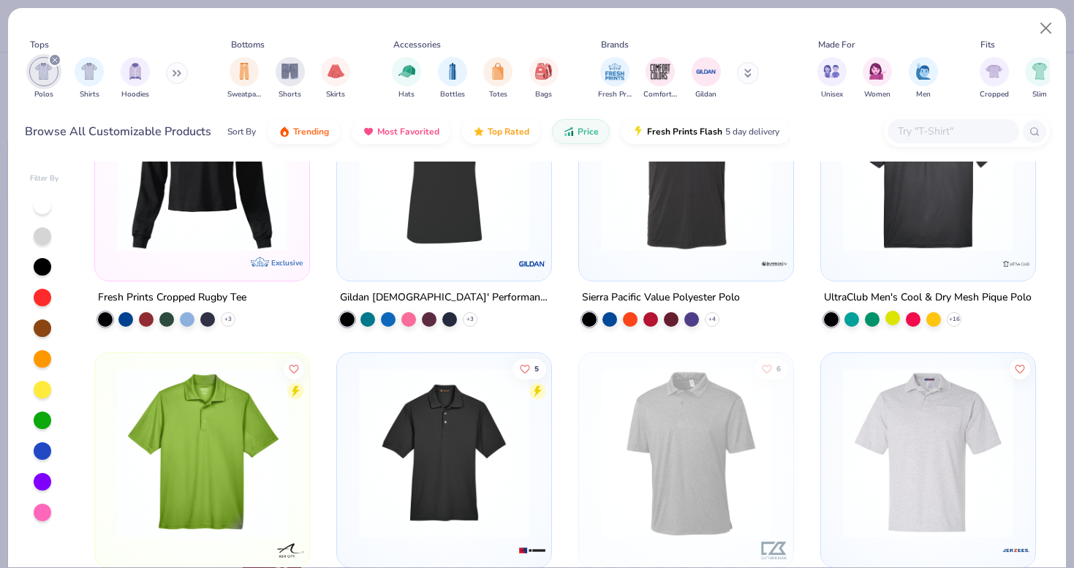
scroll to position [388, 0]
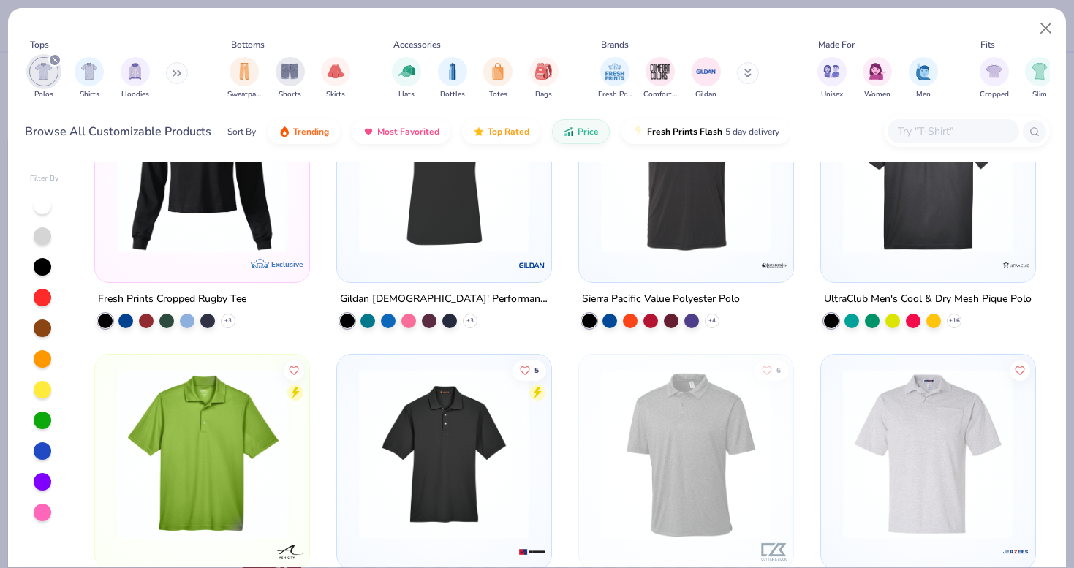
click at [627, 1] on div "Tops Polos Shirts Hoodies Bottoms Sweatpants Shorts Skirts Accessories Hats Bot…" at bounding box center [537, 284] width 1074 height 568
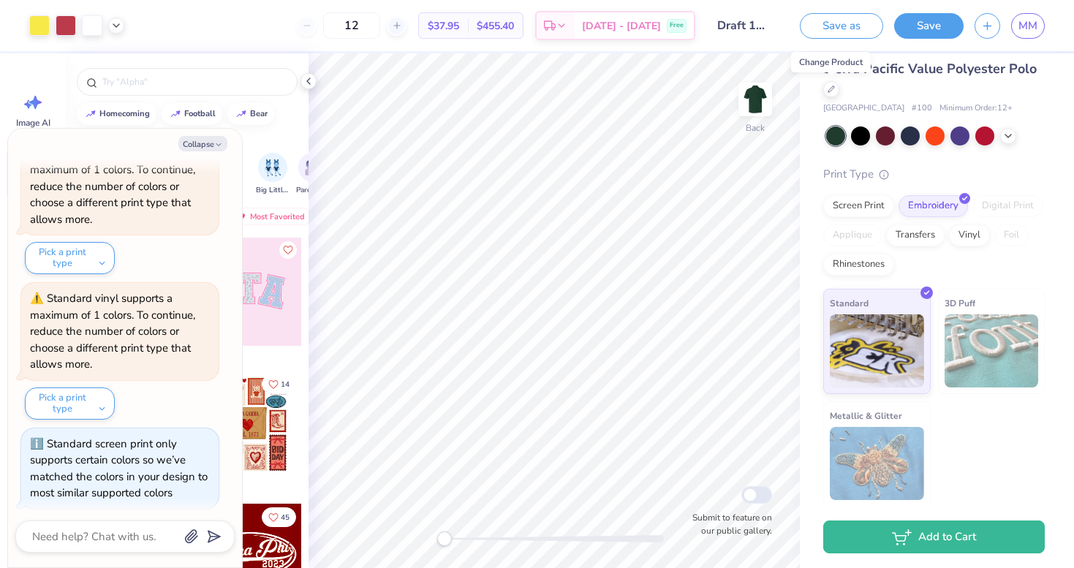
type textarea "x"
